Goal: Information Seeking & Learning: Check status

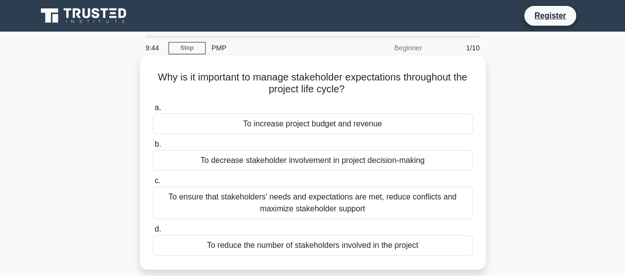
click at [270, 205] on div "To ensure that stakeholders' needs and expectations are met, reduce conflicts a…" at bounding box center [313, 203] width 320 height 33
click at [153, 184] on input "c. To ensure that stakeholders' needs and expectations are met, reduce conflict…" at bounding box center [153, 181] width 0 height 6
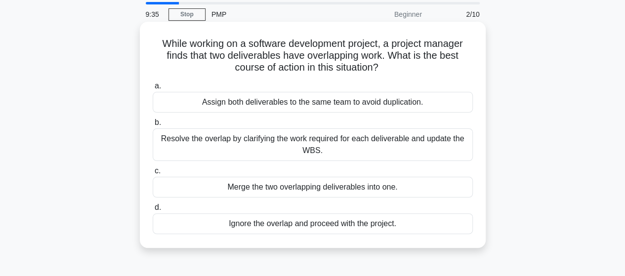
scroll to position [49, 0]
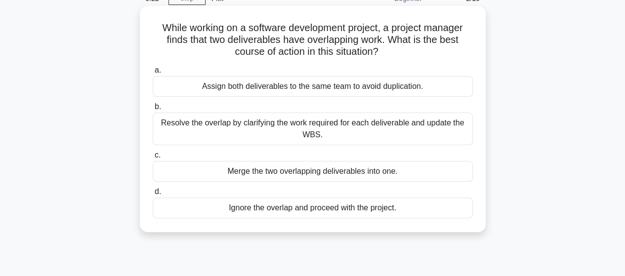
click at [245, 130] on div "Resolve the overlap by clarifying the work required for each deliverable and up…" at bounding box center [313, 129] width 320 height 33
click at [153, 110] on input "b. Resolve the overlap by clarifying the work required for each deliverable and…" at bounding box center [153, 107] width 0 height 6
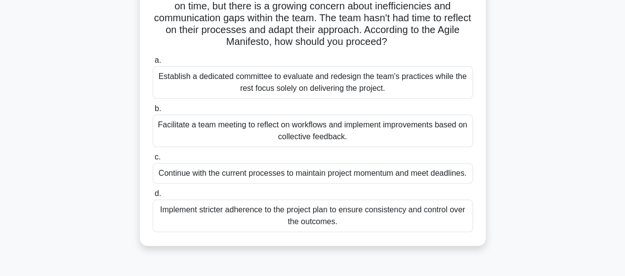
scroll to position [99, 0]
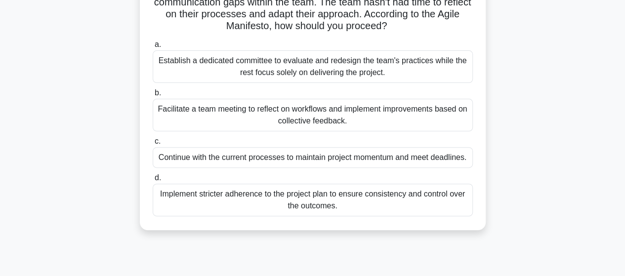
click at [323, 196] on div "Implement stricter adherence to the project plan to ensure consistency and cont…" at bounding box center [313, 200] width 320 height 33
click at [153, 181] on input "d. Implement stricter adherence to the project plan to ensure consistency and c…" at bounding box center [153, 178] width 0 height 6
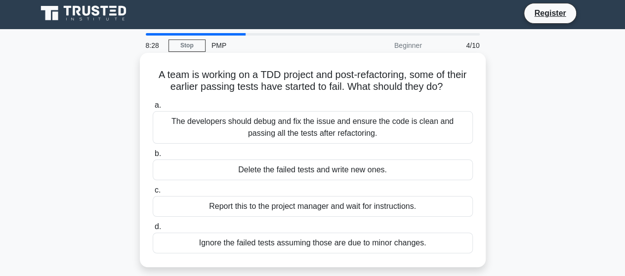
scroll to position [0, 0]
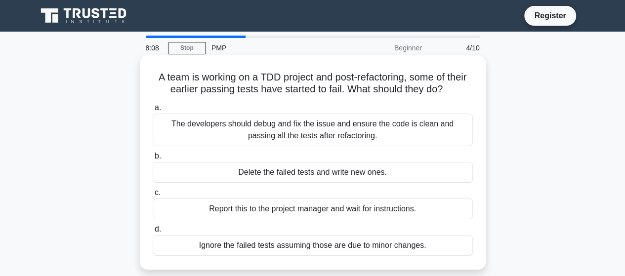
click at [340, 212] on div "Report this to the project manager and wait for instructions." at bounding box center [313, 209] width 320 height 21
click at [153, 196] on input "c. Report this to the project manager and wait for instructions." at bounding box center [153, 193] width 0 height 6
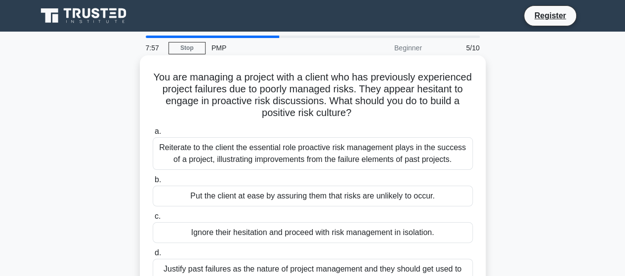
scroll to position [49, 0]
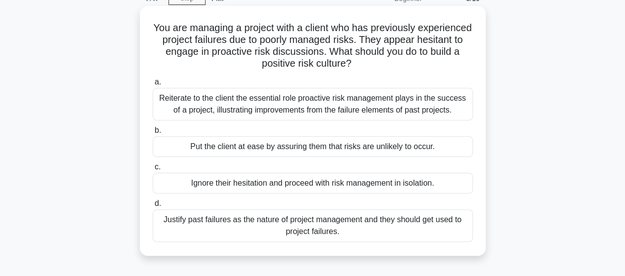
click at [320, 107] on div "Reiterate to the client the essential role proactive risk management plays in t…" at bounding box center [313, 104] width 320 height 33
click at [153, 85] on input "a. Reiterate to the client the essential role proactive risk management plays i…" at bounding box center [153, 82] width 0 height 6
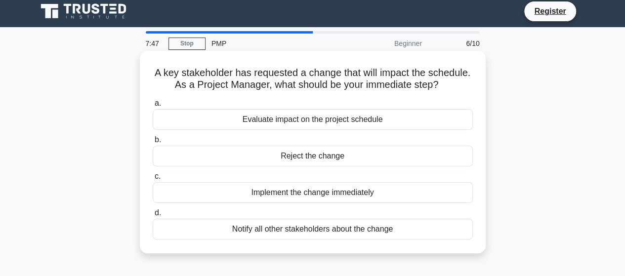
scroll to position [0, 0]
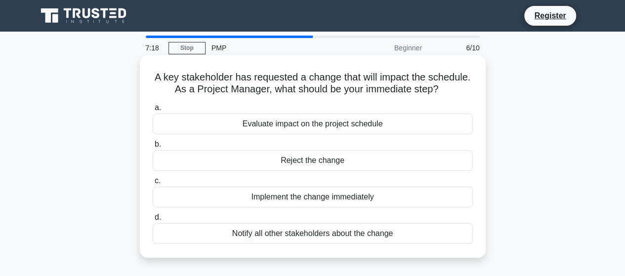
click at [365, 123] on div "Evaluate impact on the project schedule" at bounding box center [313, 124] width 320 height 21
click at [153, 111] on input "a. Evaluate impact on the project schedule" at bounding box center [153, 108] width 0 height 6
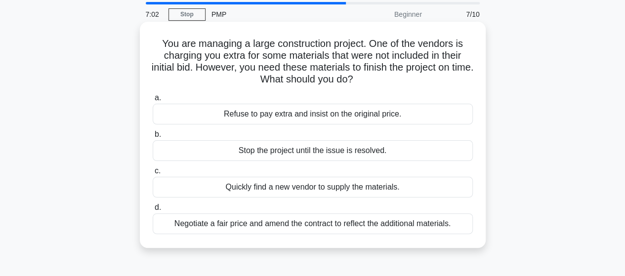
scroll to position [49, 0]
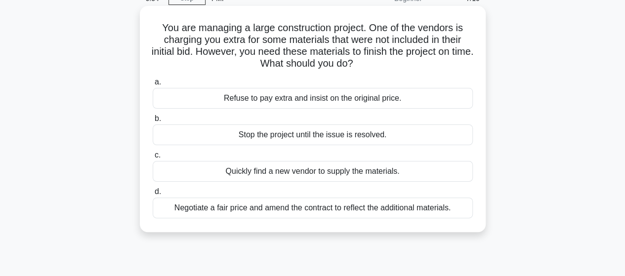
click at [366, 207] on div "Negotiate a fair price and amend the contract to reflect the additional materia…" at bounding box center [313, 208] width 320 height 21
click at [153, 195] on input "d. Negotiate a fair price and amend the contract to reflect the additional mate…" at bounding box center [153, 192] width 0 height 6
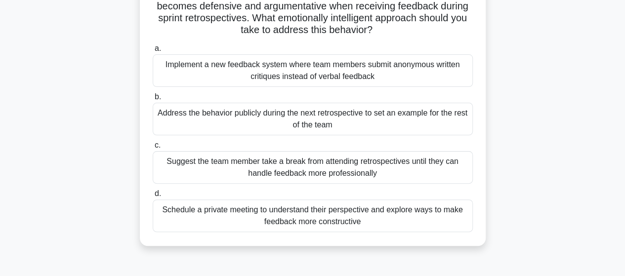
scroll to position [99, 0]
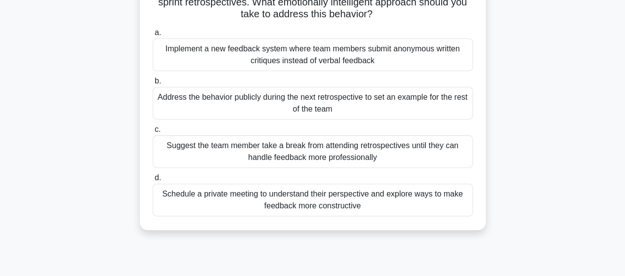
click at [355, 199] on div "Schedule a private meeting to understand their perspective and explore ways to …" at bounding box center [313, 200] width 320 height 33
click at [153, 181] on input "d. Schedule a private meeting to understand their perspective and explore ways …" at bounding box center [153, 178] width 0 height 6
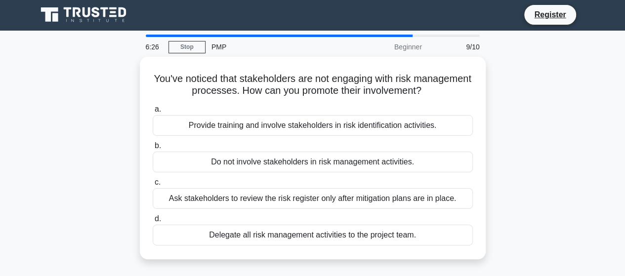
scroll to position [0, 0]
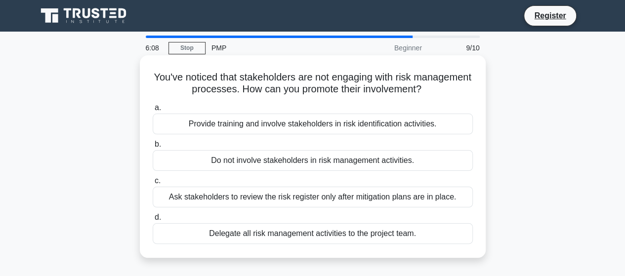
click at [347, 122] on div "Provide training and involve stakeholders in risk identification activities." at bounding box center [313, 124] width 320 height 21
click at [153, 111] on input "a. Provide training and involve stakeholders in risk identification activities." at bounding box center [153, 108] width 0 height 6
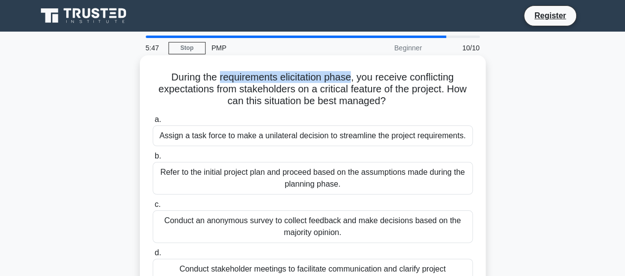
drag, startPoint x: 216, startPoint y: 78, endPoint x: 354, endPoint y: 80, distance: 137.4
click at [354, 80] on h5 "During the requirements elicitation phase, you receive conflicting expectations…" at bounding box center [313, 89] width 322 height 37
copy h5 "requirements elicitation phase"
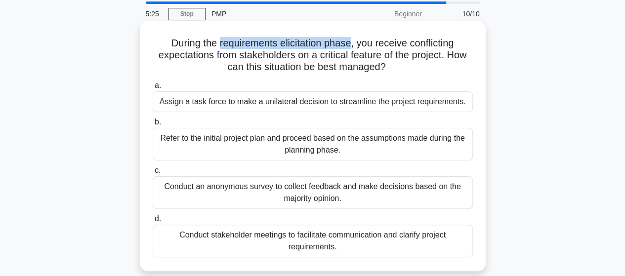
scroll to position [49, 0]
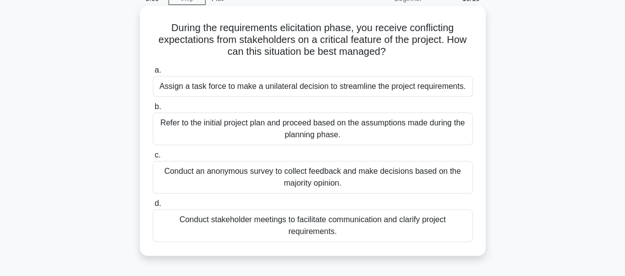
click at [345, 235] on div "Conduct stakeholder meetings to facilitate communication and clarify project re…" at bounding box center [313, 226] width 320 height 33
click at [153, 207] on input "d. Conduct stakeholder meetings to facilitate communication and clarify project…" at bounding box center [153, 204] width 0 height 6
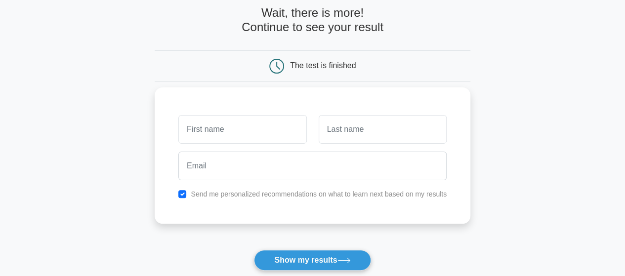
scroll to position [99, 0]
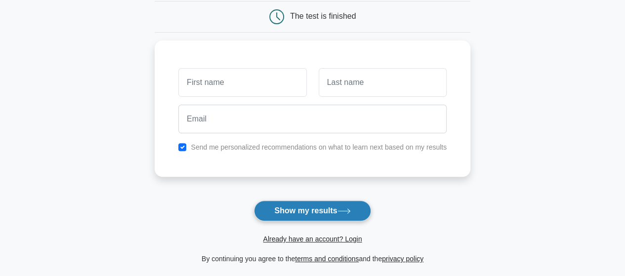
click at [316, 204] on button "Show my results" at bounding box center [312, 211] width 117 height 21
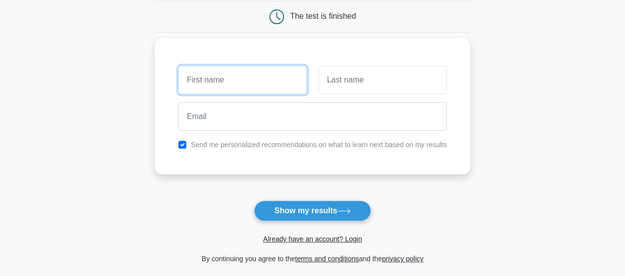
click at [276, 84] on input "text" at bounding box center [242, 80] width 128 height 29
click at [275, 80] on input "fre" at bounding box center [242, 80] width 128 height 29
type input "f"
type input "[PERSON_NAME]"
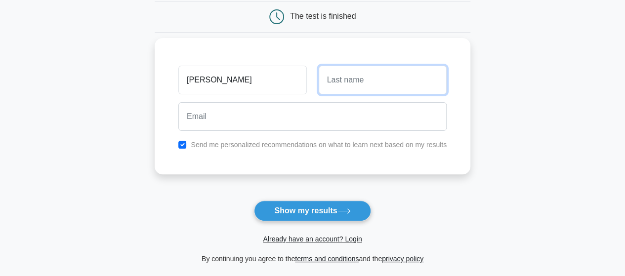
click at [339, 73] on input "text" at bounding box center [383, 80] width 128 height 29
type input "[PERSON_NAME]"
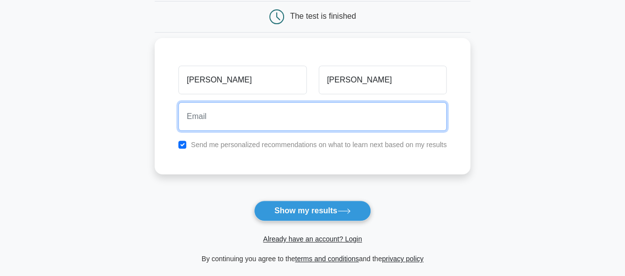
click at [295, 116] on input "email" at bounding box center [312, 116] width 268 height 29
type input "[EMAIL_ADDRESS][DOMAIN_NAME]"
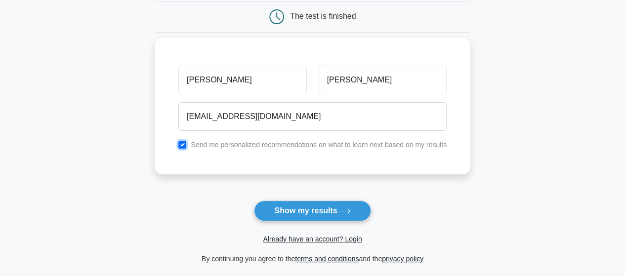
click at [184, 146] on input "checkbox" at bounding box center [182, 145] width 8 height 8
checkbox input "false"
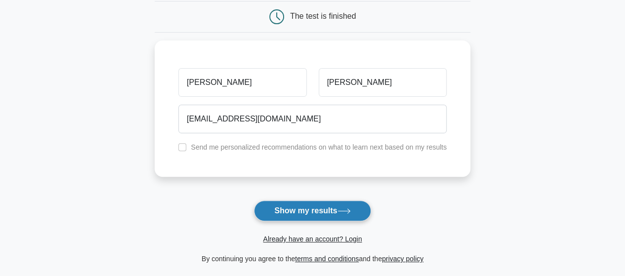
click at [287, 210] on button "Show my results" at bounding box center [312, 211] width 117 height 21
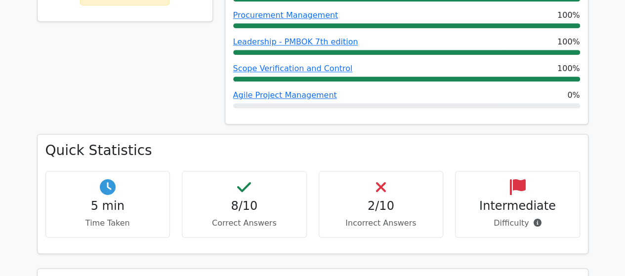
scroll to position [593, 0]
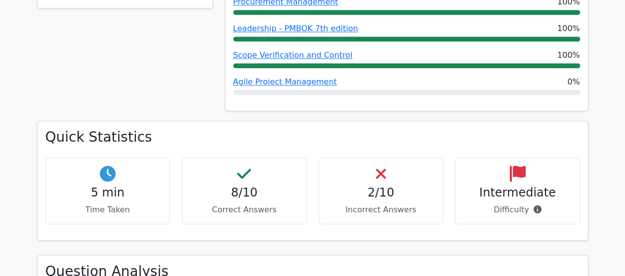
click at [381, 166] on icon at bounding box center [381, 174] width 10 height 16
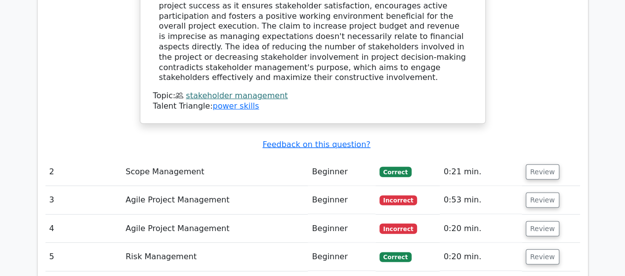
scroll to position [1186, 0]
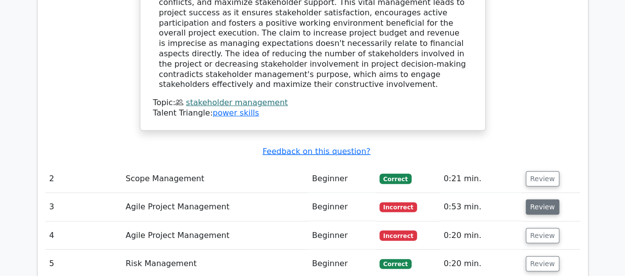
click at [540, 200] on button "Review" at bounding box center [543, 207] width 34 height 15
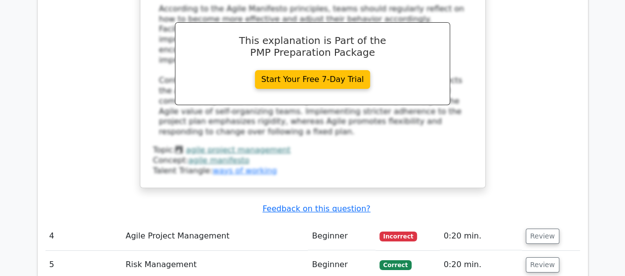
scroll to position [1680, 0]
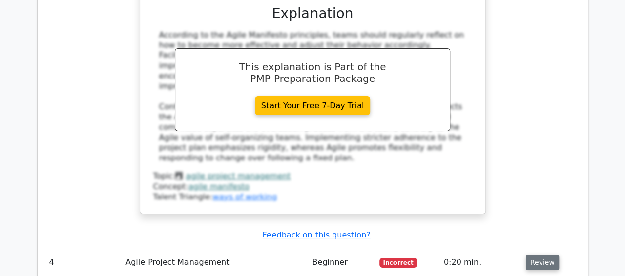
click at [542, 255] on button "Review" at bounding box center [543, 262] width 34 height 15
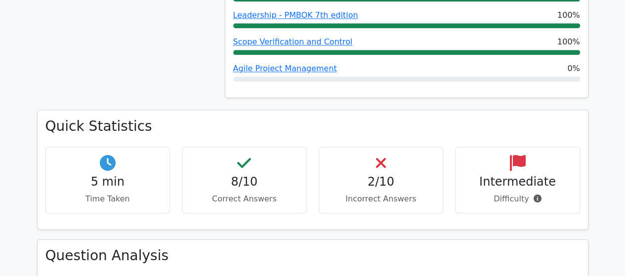
scroll to position [642, 0]
